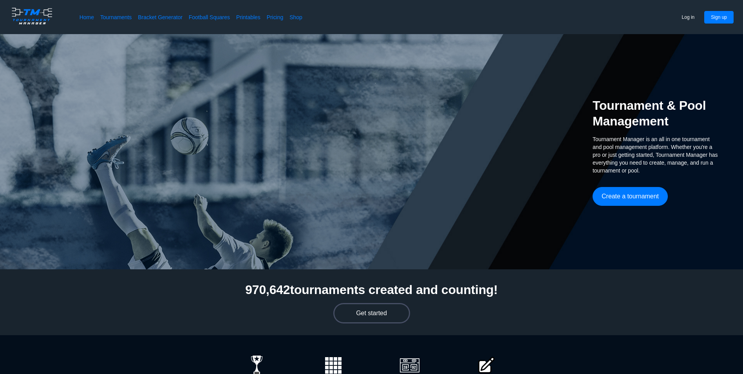
click at [376, 317] on button "Get started" at bounding box center [371, 313] width 75 height 19
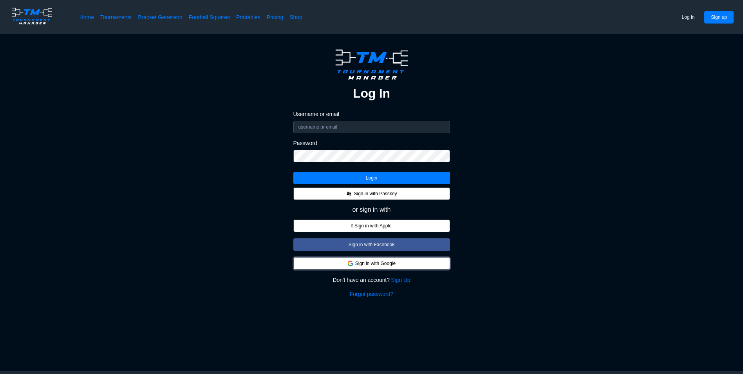
click at [369, 269] on button "Sign in with Google" at bounding box center [371, 263] width 157 height 13
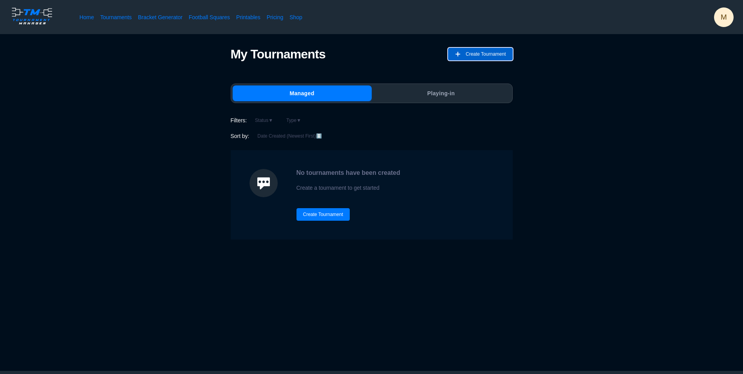
click at [467, 55] on span "Create Tournament" at bounding box center [486, 54] width 40 height 13
